Goal: Check status: Check status

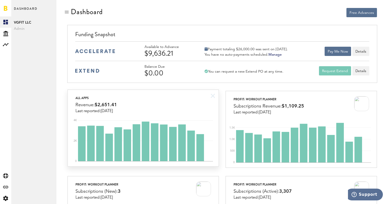
click at [206, 99] on div "All apps Revenue: $2,651.41 Last reported: Sep 16" at bounding box center [143, 102] width 150 height 24
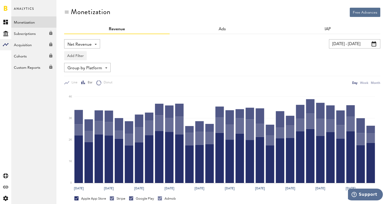
click at [5, 7] on link at bounding box center [6, 8] width 4 height 5
